Goal: Submit feedback/report problem

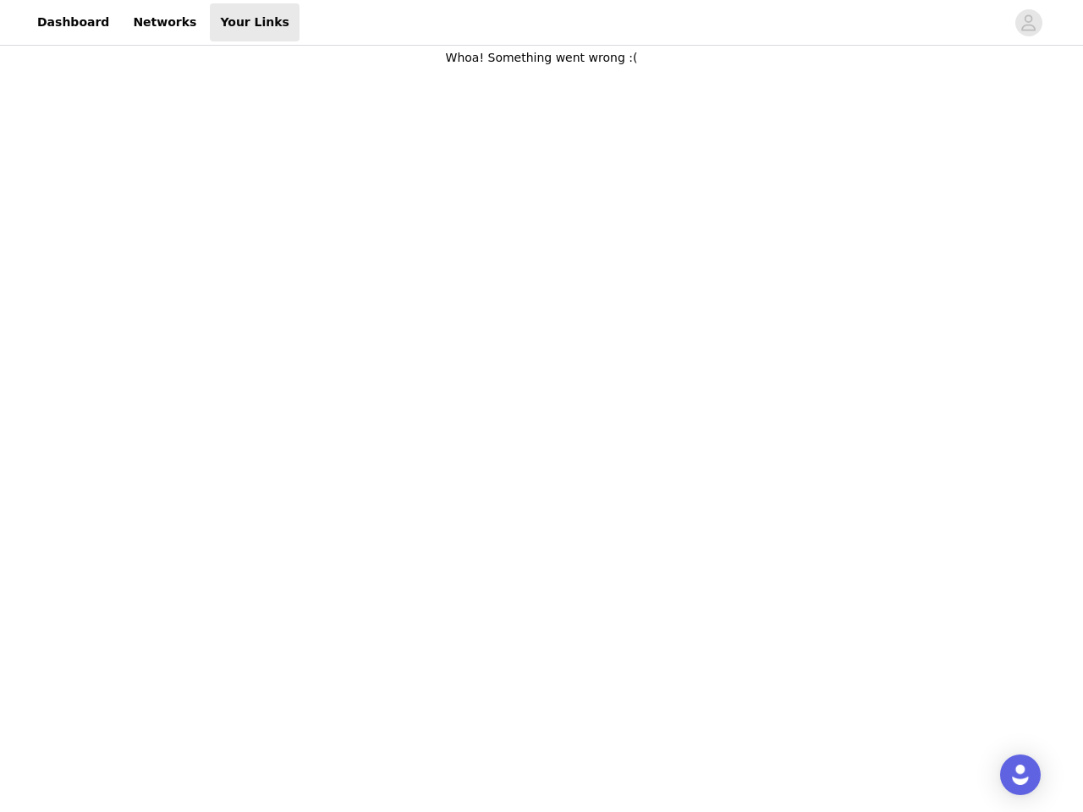
click at [541, 406] on body "Dashboard Networks Your Links Whoa! Something went wrong :(" at bounding box center [541, 406] width 1083 height 812
click at [541, 23] on div at bounding box center [652, 22] width 706 height 38
click at [1029, 23] on icon "avatar" at bounding box center [1028, 22] width 16 height 27
click at [1020, 775] on img "Open Intercom Messenger" at bounding box center [1020, 775] width 20 height 20
